Goal: Check status: Check status

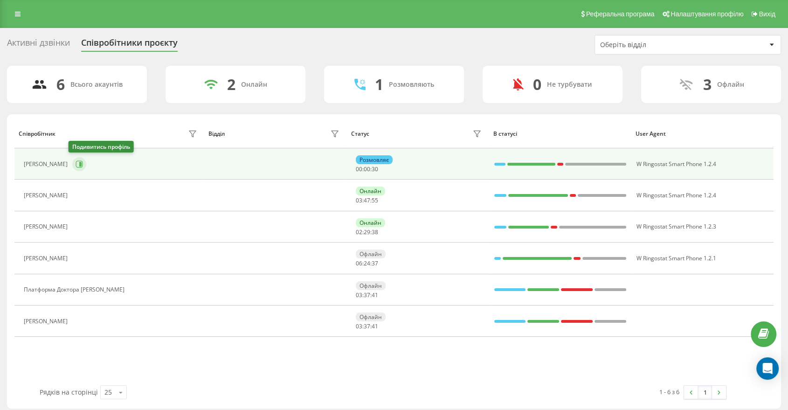
click at [78, 163] on icon at bounding box center [79, 163] width 7 height 7
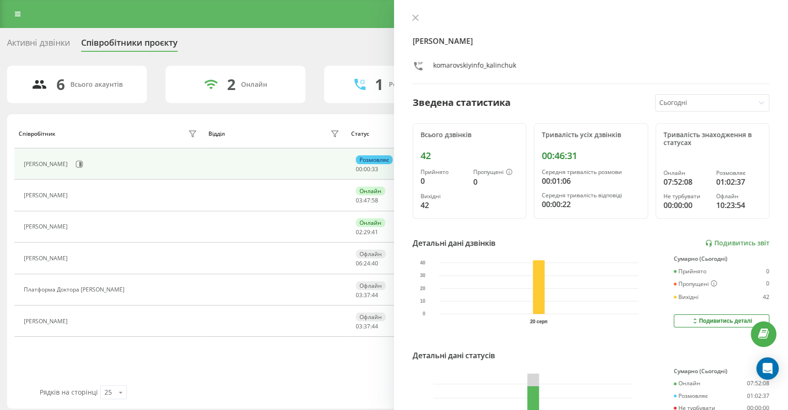
drag, startPoint x: 421, startPoint y: 19, endPoint x: 362, endPoint y: 54, distance: 68.2
click at [420, 18] on button at bounding box center [415, 18] width 12 height 9
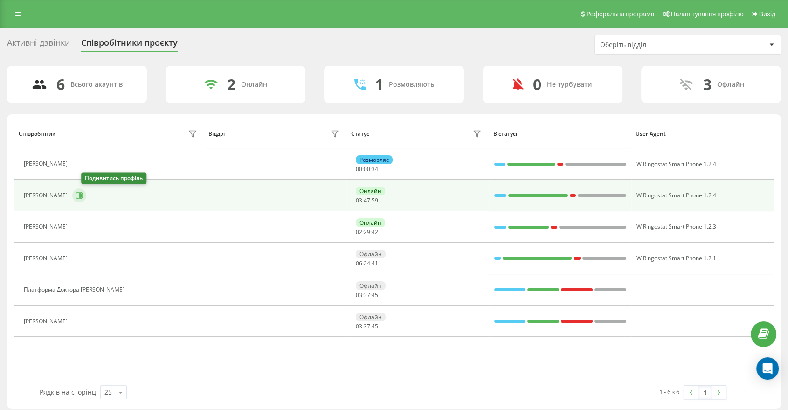
click at [82, 194] on icon at bounding box center [80, 195] width 2 height 5
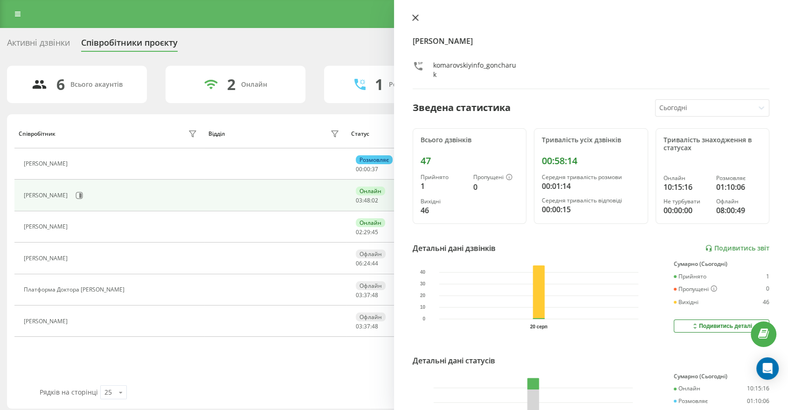
click at [414, 16] on icon at bounding box center [416, 18] width 6 height 6
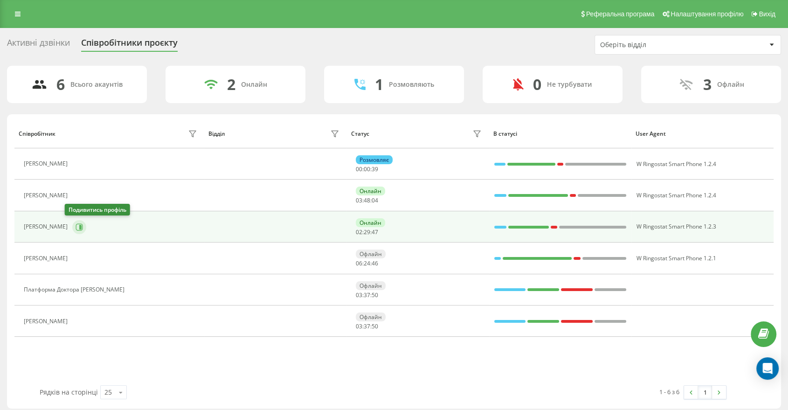
click at [72, 231] on button at bounding box center [79, 227] width 14 height 14
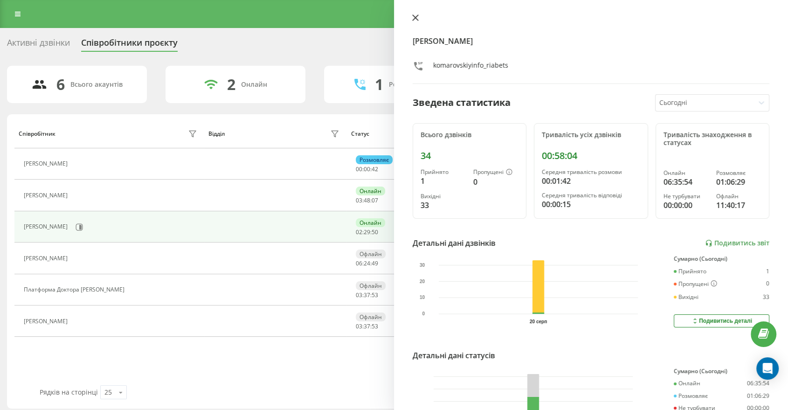
drag, startPoint x: 415, startPoint y: 16, endPoint x: 369, endPoint y: 2, distance: 48.2
click at [414, 16] on icon at bounding box center [415, 17] width 7 height 7
